Goal: Entertainment & Leisure: Consume media (video, audio)

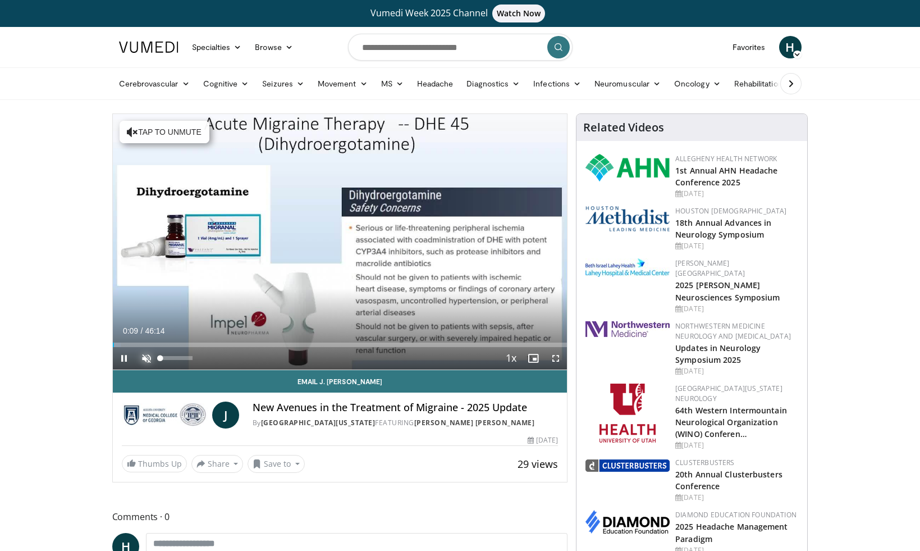
click at [142, 355] on span "Video Player" at bounding box center [146, 358] width 22 height 22
click at [124, 356] on span "Video Player" at bounding box center [124, 358] width 22 height 22
click at [121, 355] on span "Video Player" at bounding box center [124, 358] width 22 height 22
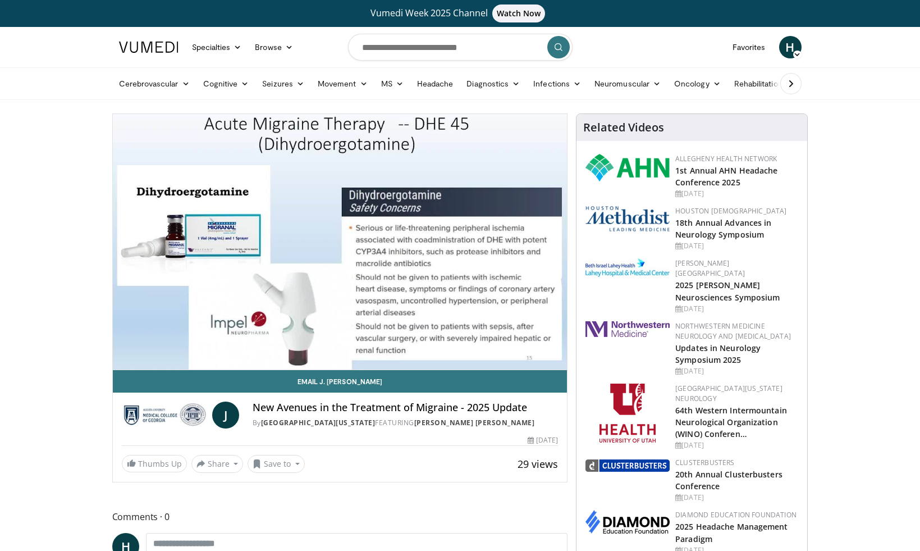
click at [189, 345] on video-js "**********" at bounding box center [340, 242] width 455 height 256
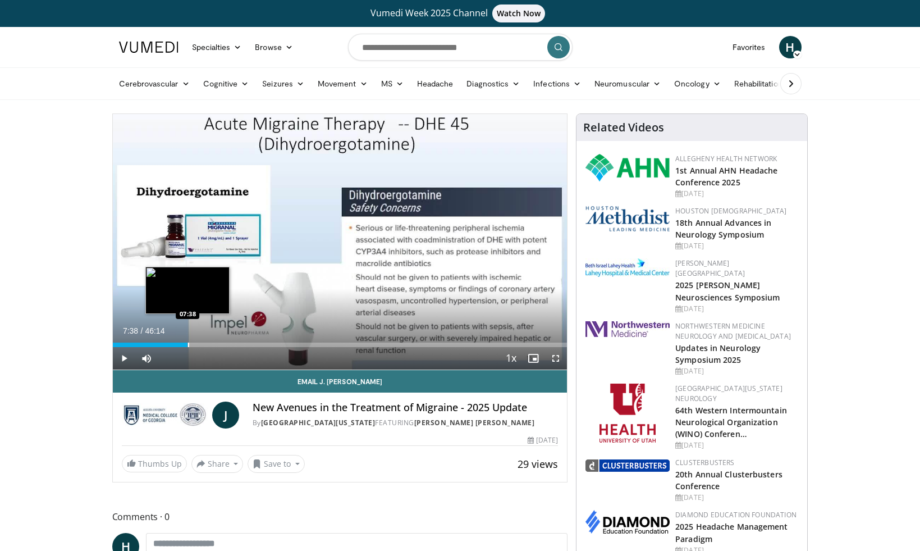
click at [188, 346] on div "Progress Bar" at bounding box center [188, 344] width 1 height 4
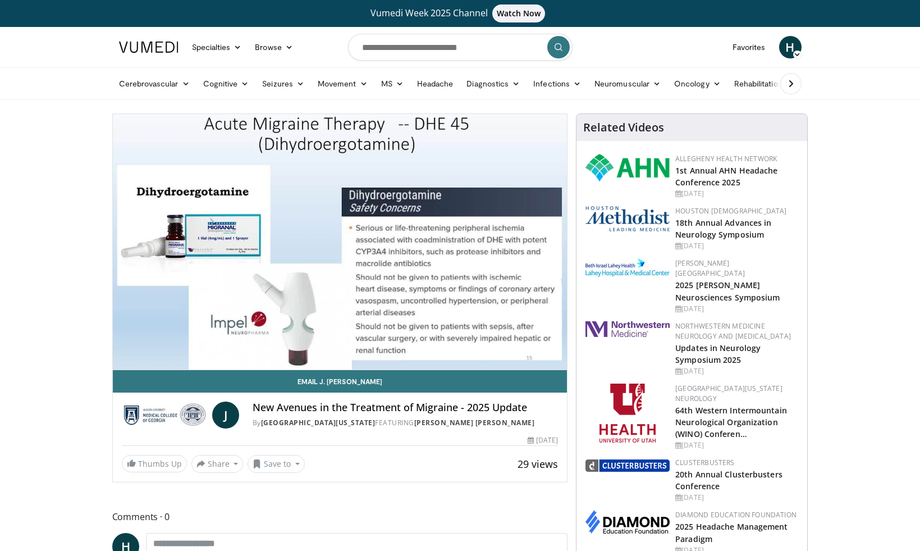
click at [122, 360] on video-js "**********" at bounding box center [340, 242] width 455 height 256
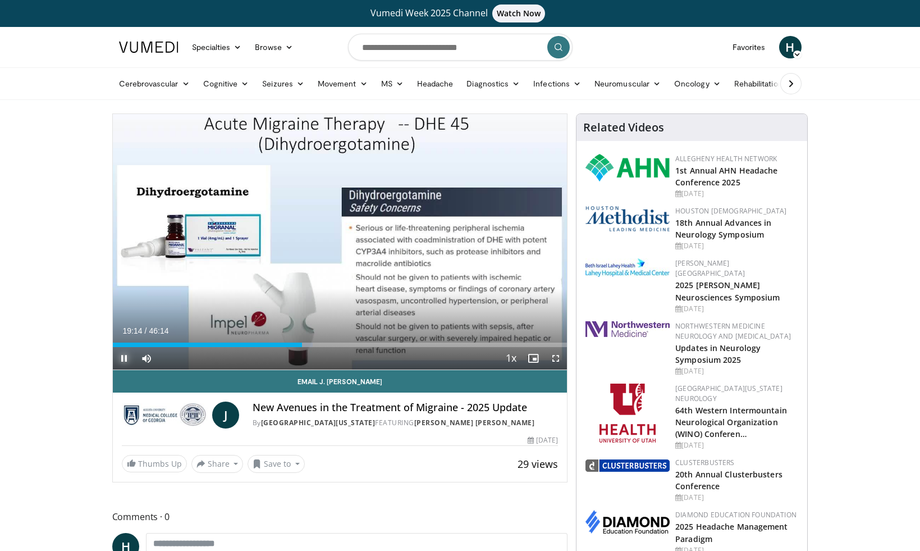
click at [124, 356] on span "Video Player" at bounding box center [124, 358] width 22 height 22
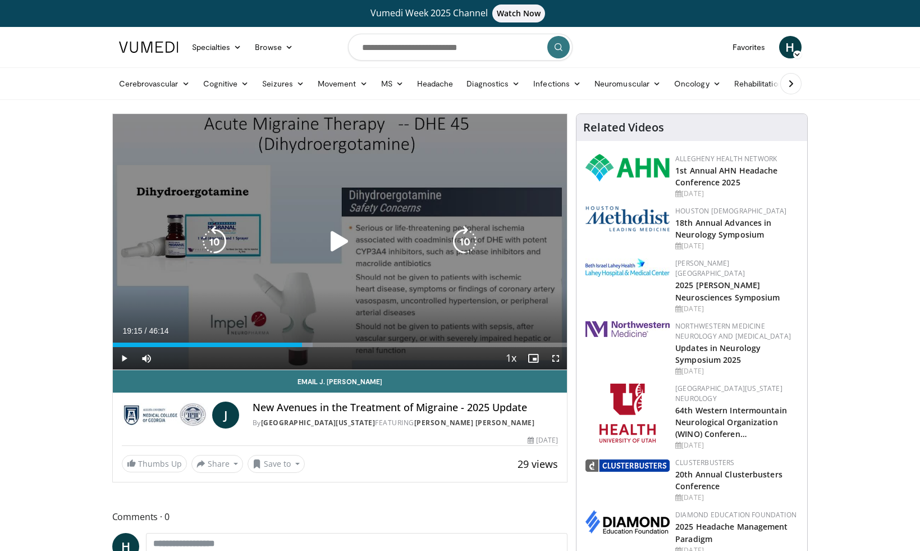
click at [148, 304] on div "10 seconds Tap to unmute" at bounding box center [340, 241] width 455 height 255
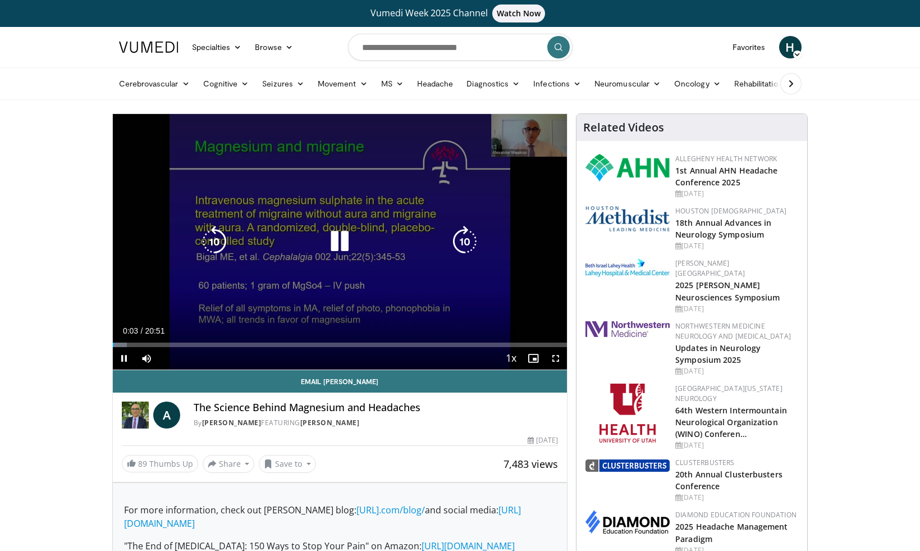
click at [344, 250] on icon "Video Player" at bounding box center [339, 241] width 31 height 31
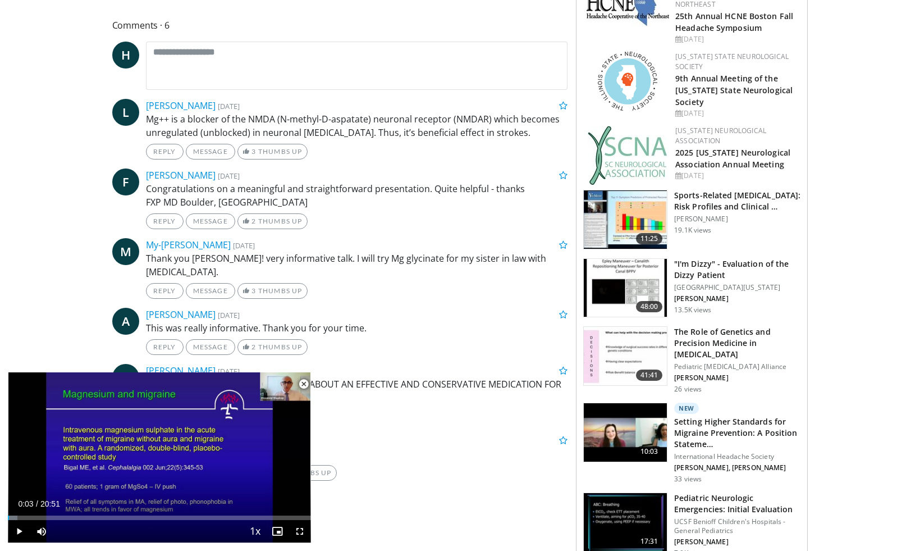
scroll to position [584, 0]
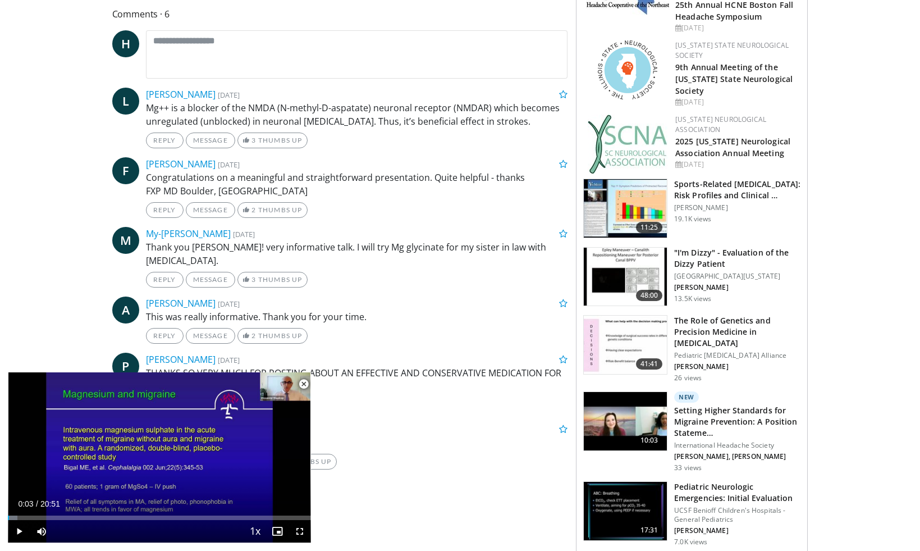
click at [610, 291] on img at bounding box center [625, 277] width 83 height 58
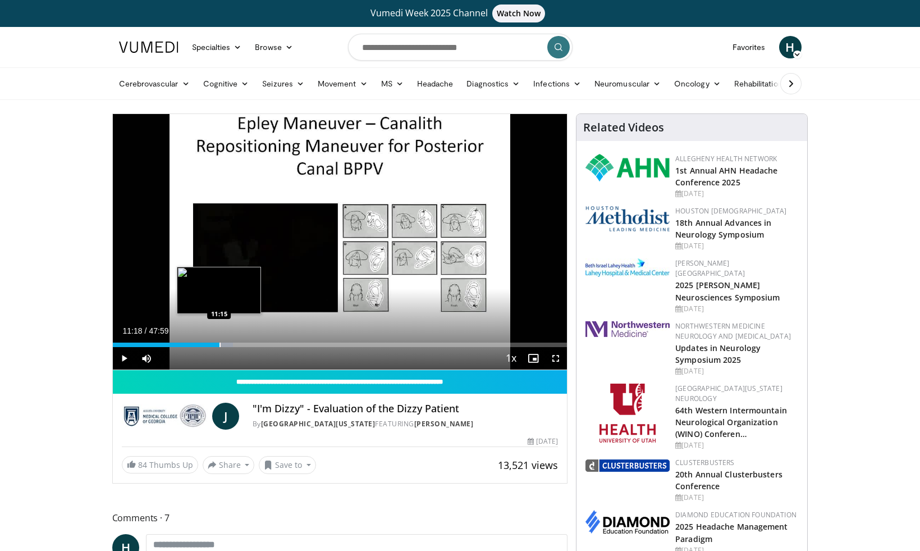
click at [220, 346] on div "Progress Bar" at bounding box center [220, 344] width 1 height 4
click at [120, 354] on span "Video Player" at bounding box center [124, 358] width 22 height 22
click at [486, 328] on div "Current Time 11:21 / Duration 47:59" at bounding box center [340, 331] width 455 height 10
click at [125, 358] on span "Video Player" at bounding box center [124, 358] width 22 height 22
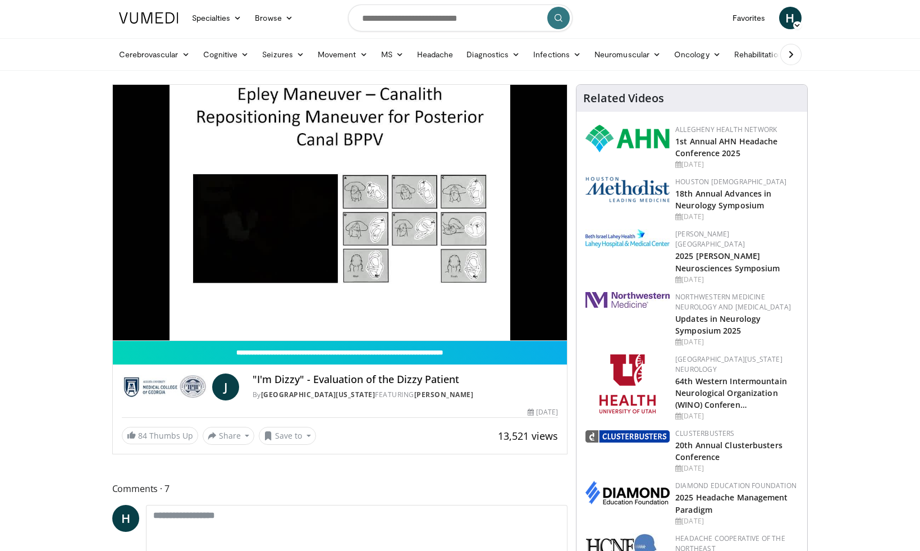
scroll to position [4, 0]
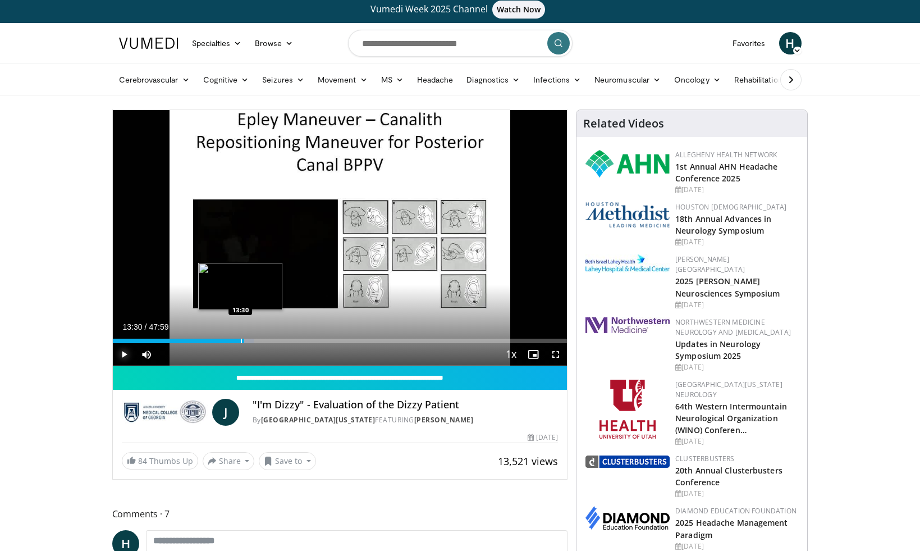
click at [241, 340] on div "Progress Bar" at bounding box center [241, 341] width 1 height 4
click at [120, 351] on span "Video Player" at bounding box center [124, 354] width 22 height 22
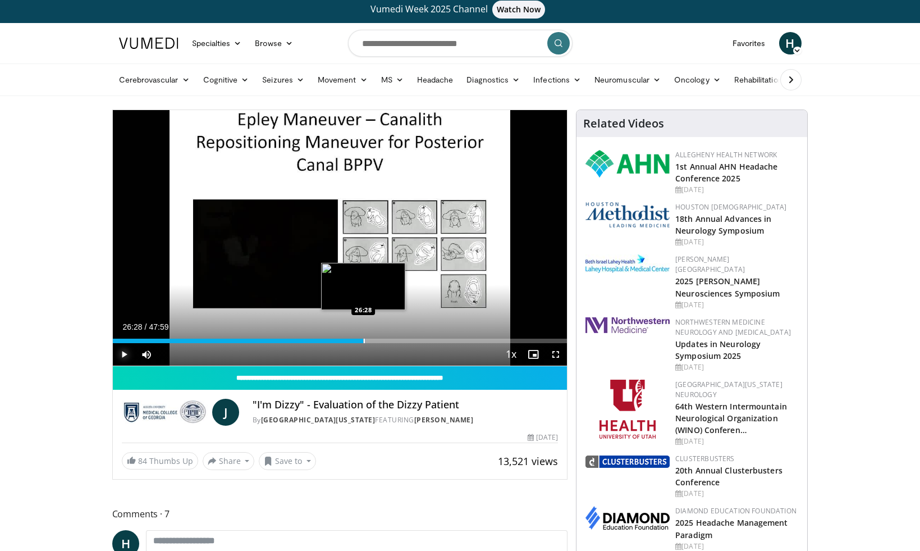
click at [364, 342] on div "Progress Bar" at bounding box center [364, 341] width 1 height 4
click at [124, 352] on span "Video Player" at bounding box center [124, 354] width 22 height 22
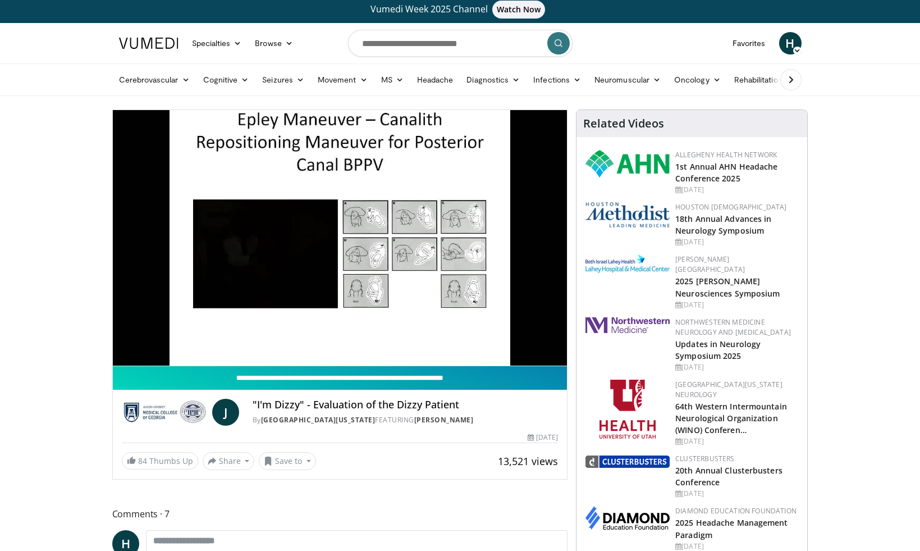
click at [510, 366] on input "**********" at bounding box center [340, 378] width 455 height 24
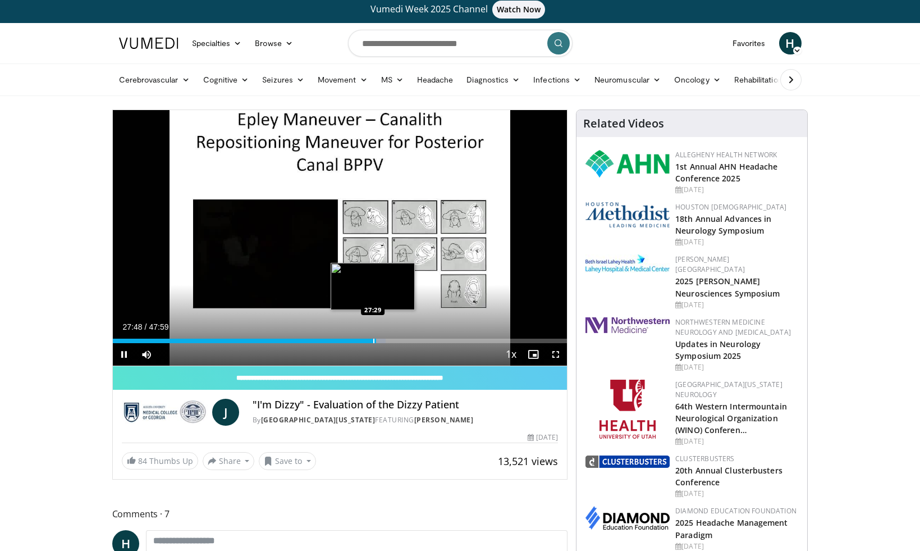
click at [373, 341] on div "Progress Bar" at bounding box center [373, 341] width 1 height 4
click at [367, 341] on div "Progress Bar" at bounding box center [367, 341] width 1 height 4
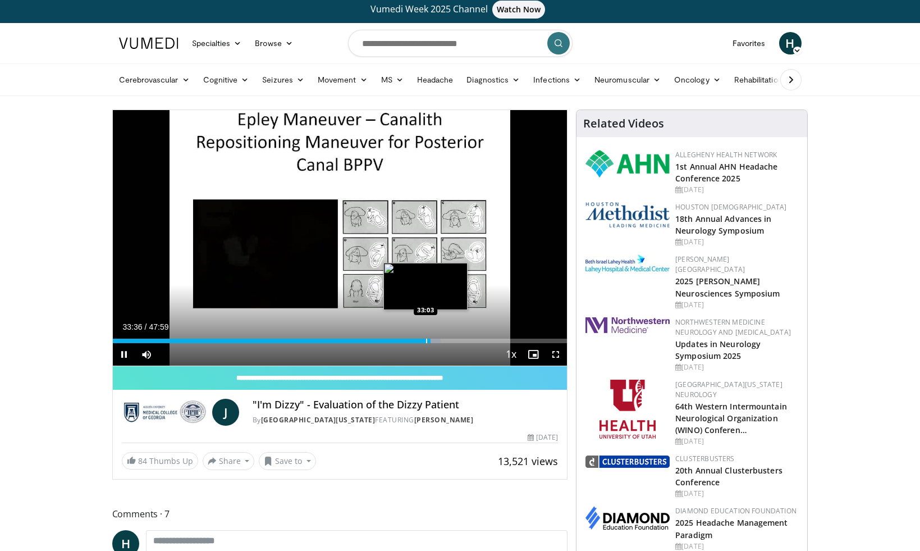
click at [426, 341] on div "Progress Bar" at bounding box center [426, 341] width 1 height 4
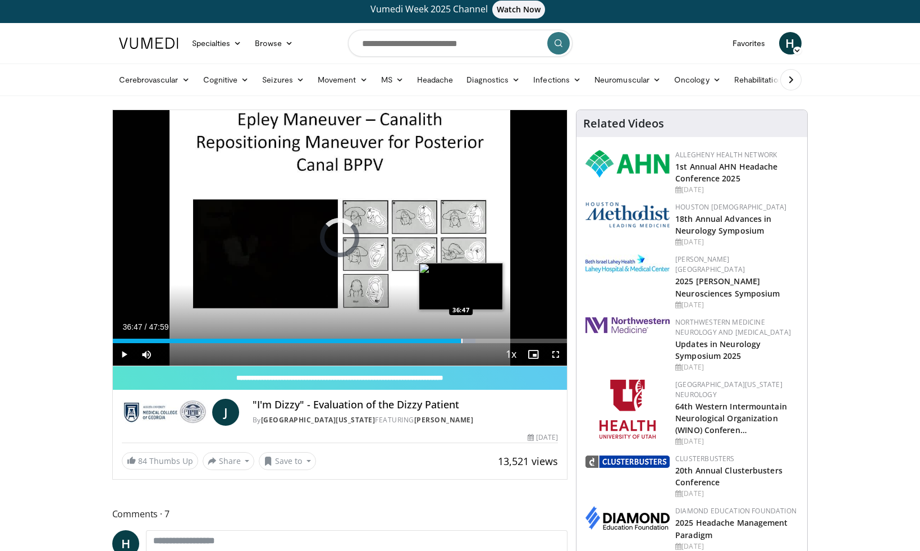
click at [461, 342] on div "Progress Bar" at bounding box center [461, 341] width 1 height 4
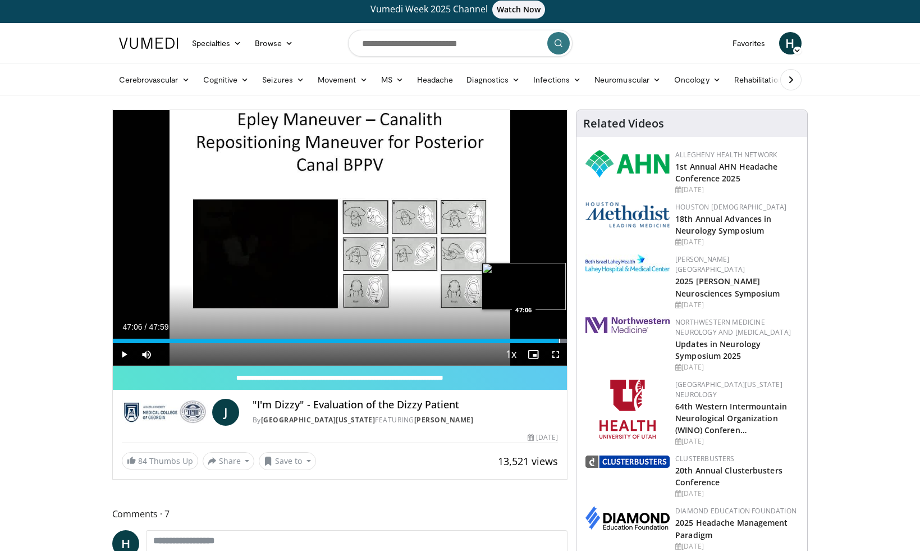
click at [559, 341] on div "Progress Bar" at bounding box center [559, 341] width 1 height 4
click at [123, 350] on span "Video Player" at bounding box center [124, 354] width 22 height 22
click at [556, 341] on div "Progress Bar" at bounding box center [556, 341] width 1 height 4
click at [124, 353] on span "Video Player" at bounding box center [124, 354] width 22 height 22
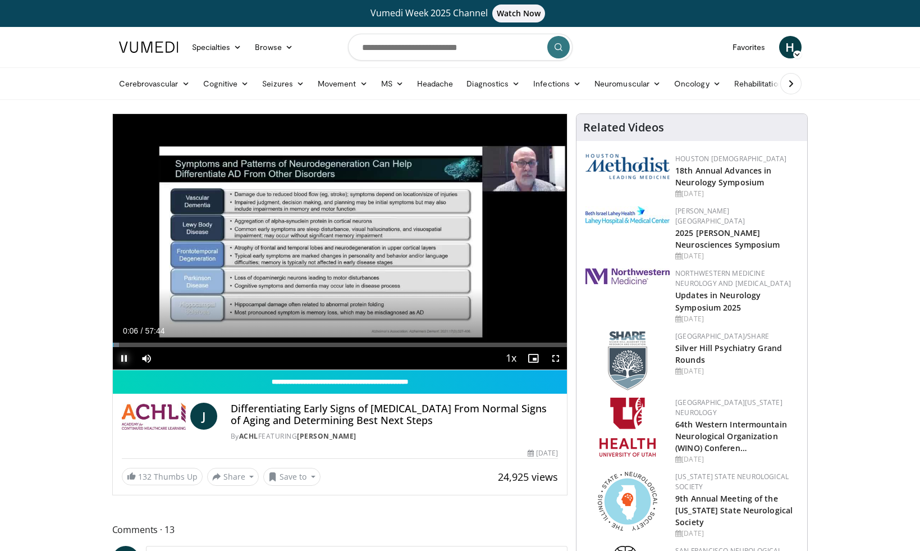
click at [124, 355] on span "Video Player" at bounding box center [124, 358] width 22 height 22
click at [126, 357] on span "Video Player" at bounding box center [124, 358] width 22 height 22
click at [124, 358] on span "Video Player" at bounding box center [124, 358] width 22 height 22
click at [126, 359] on span "Video Player" at bounding box center [124, 358] width 22 height 22
click at [124, 355] on span "Video Player" at bounding box center [124, 358] width 22 height 22
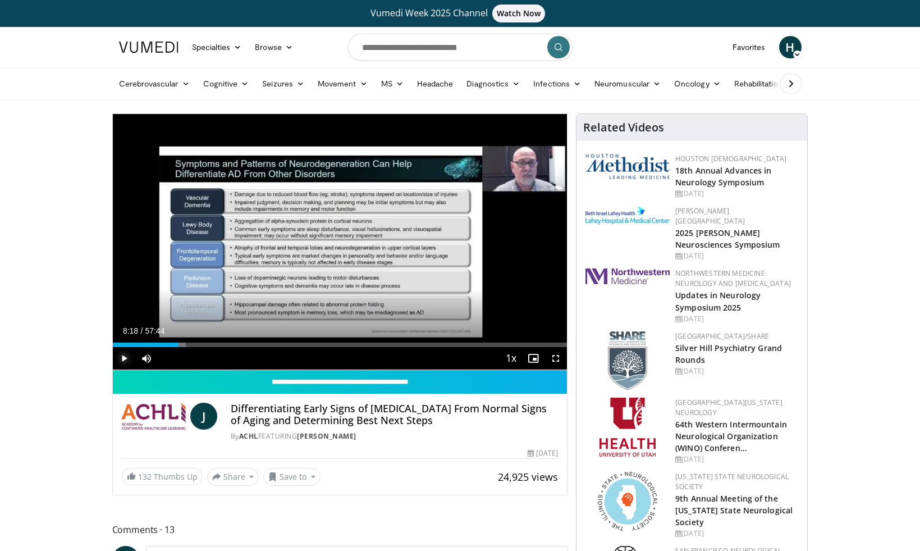
click at [124, 355] on span "Video Player" at bounding box center [124, 358] width 22 height 22
click at [126, 359] on span "Video Player" at bounding box center [124, 358] width 22 height 22
click at [125, 355] on span "Video Player" at bounding box center [124, 358] width 22 height 22
click at [124, 360] on span "Video Player" at bounding box center [124, 358] width 22 height 22
click at [126, 354] on span "Video Player" at bounding box center [124, 358] width 22 height 22
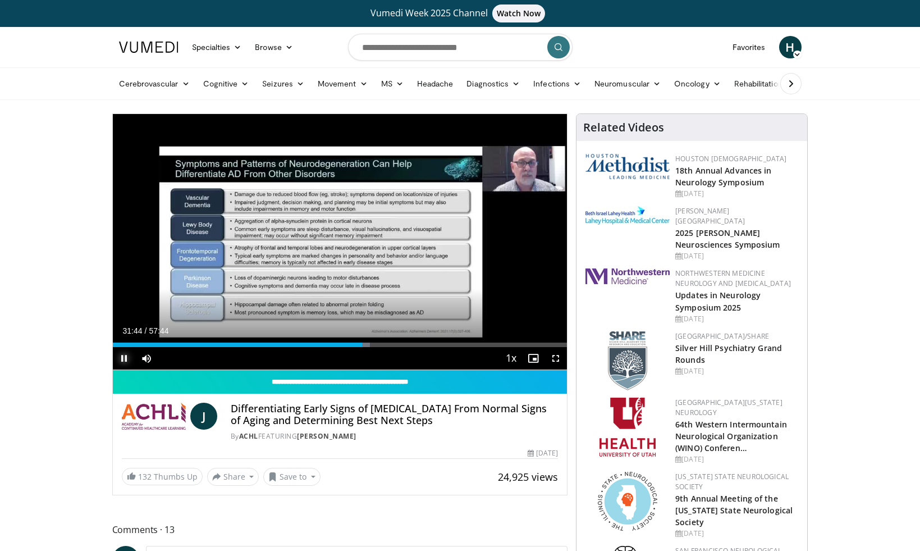
click at [124, 356] on span "Video Player" at bounding box center [124, 358] width 22 height 22
click at [122, 358] on span "Video Player" at bounding box center [124, 358] width 22 height 22
click at [122, 357] on span "Video Player" at bounding box center [124, 358] width 22 height 22
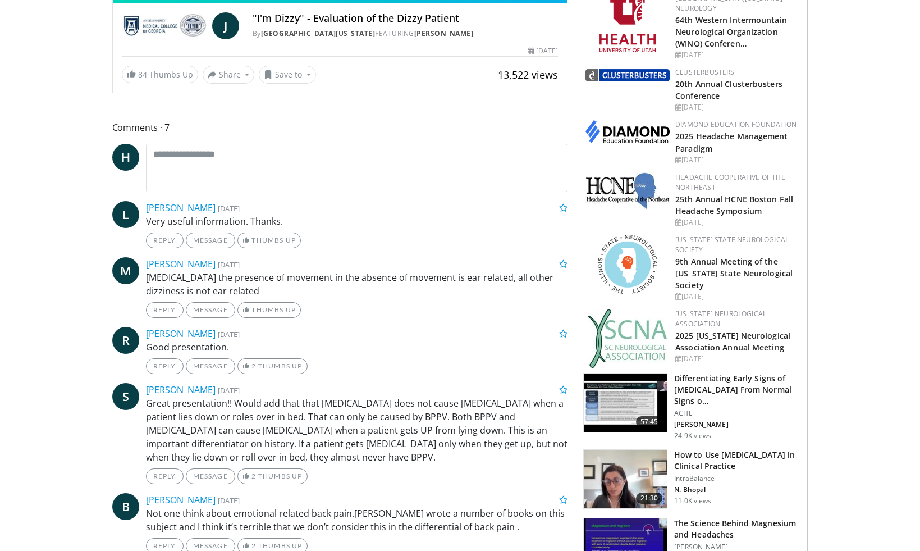
scroll to position [391, 0]
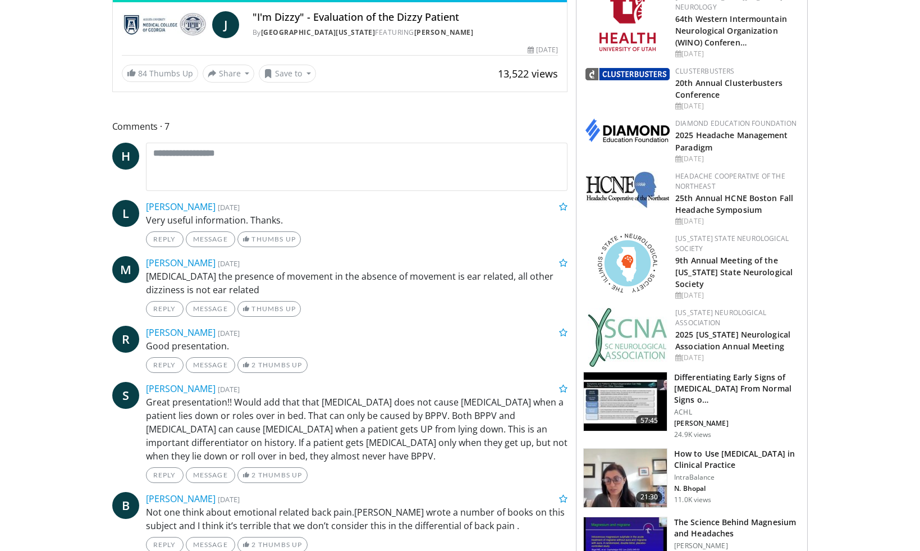
click at [633, 385] on img at bounding box center [625, 401] width 83 height 58
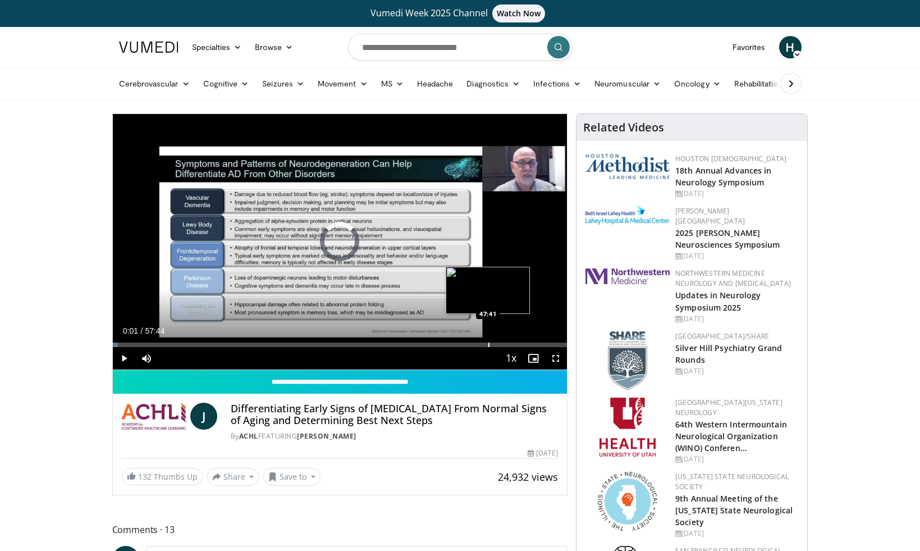
click at [488, 346] on div "Progress Bar" at bounding box center [488, 344] width 1 height 4
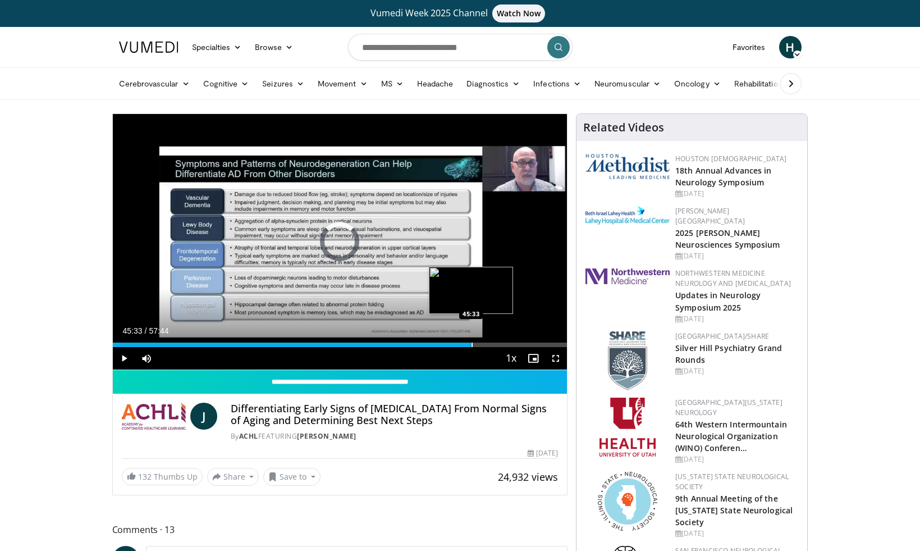
click at [472, 342] on div "Progress Bar" at bounding box center [472, 344] width 1 height 4
click at [457, 342] on div "Progress Bar" at bounding box center [457, 344] width 1 height 4
click at [123, 360] on span "Video Player" at bounding box center [124, 358] width 22 height 22
click at [120, 359] on span "Video Player" at bounding box center [124, 358] width 22 height 22
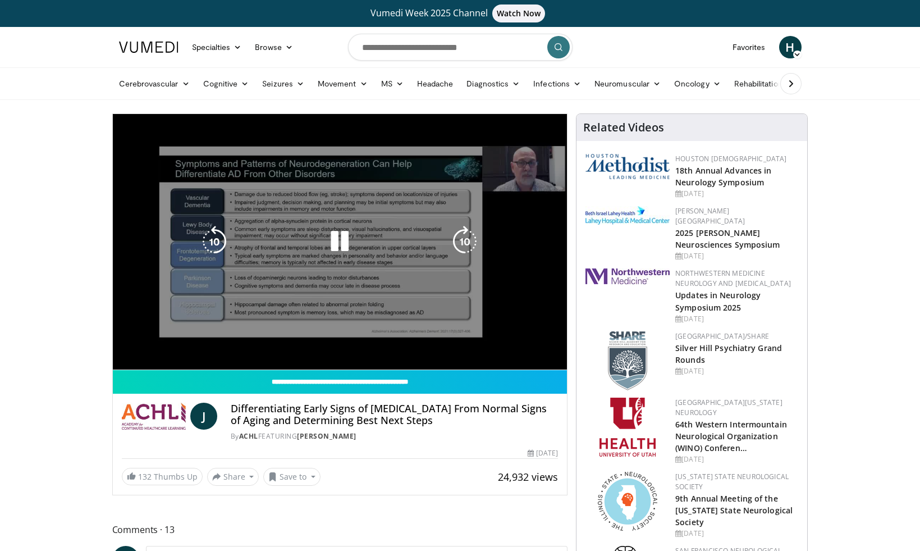
click at [479, 335] on div "10 seconds Tap to unmute" at bounding box center [340, 241] width 455 height 255
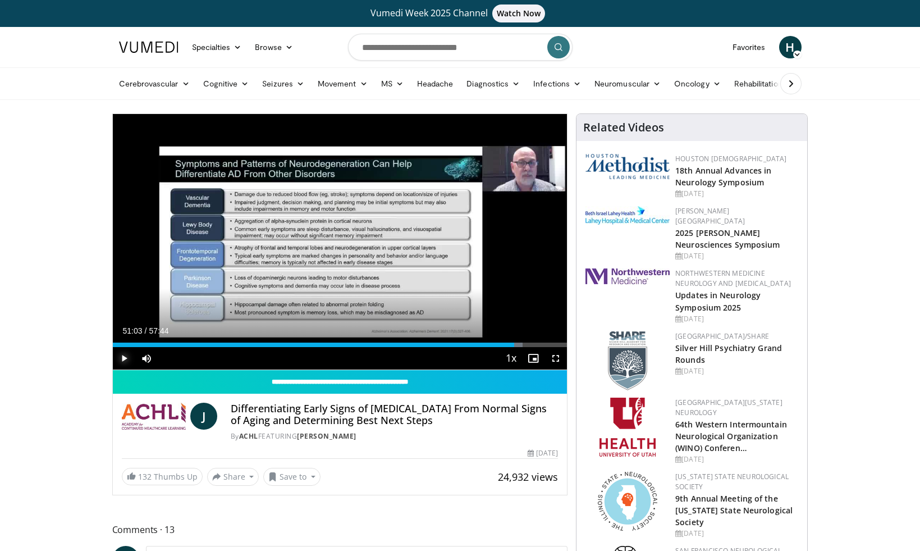
click at [124, 358] on span "Video Player" at bounding box center [124, 358] width 22 height 22
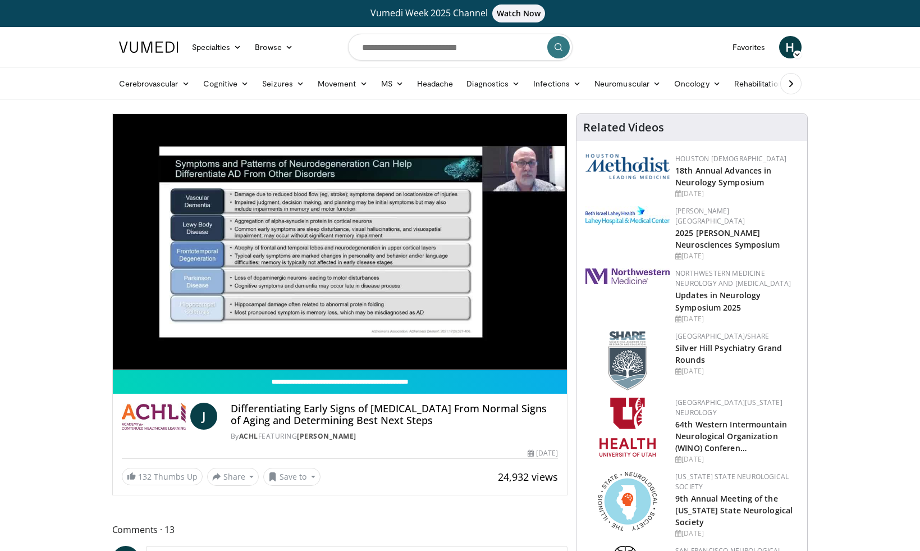
scroll to position [2, 0]
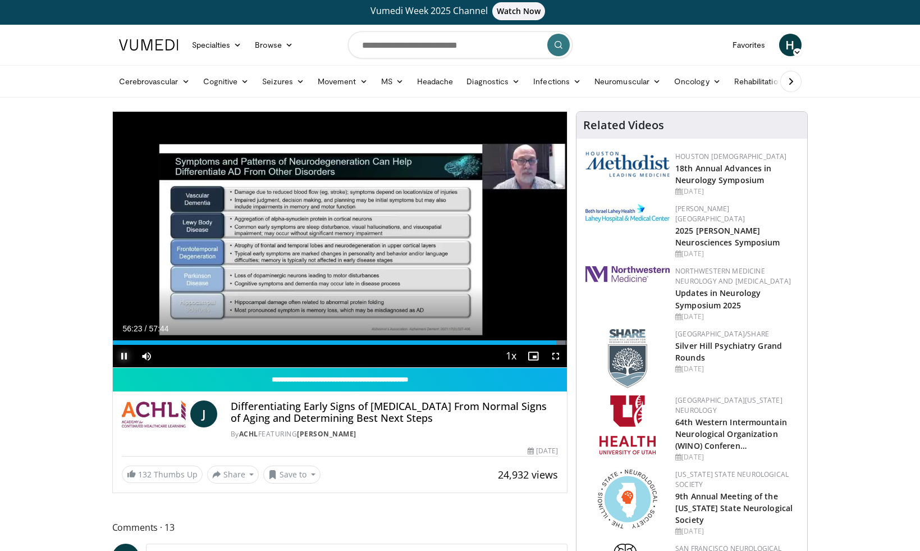
click at [128, 352] on span "Video Player" at bounding box center [124, 356] width 22 height 22
